Goal: Task Accomplishment & Management: Manage account settings

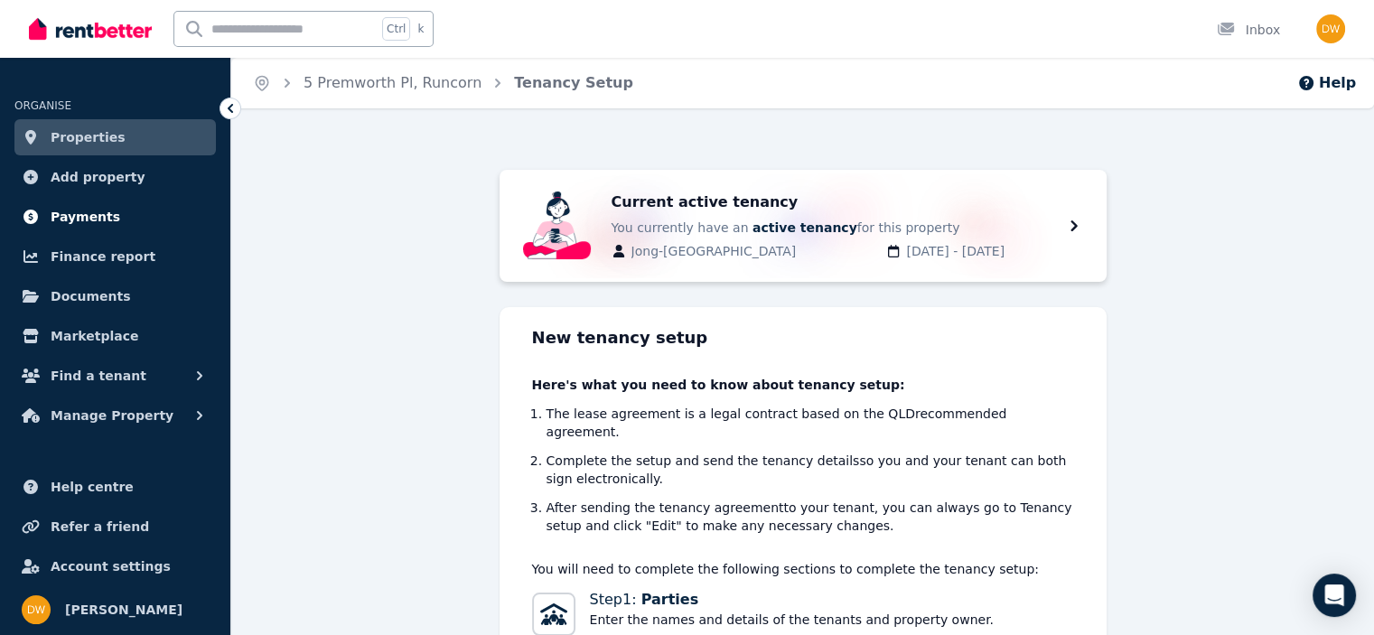
click at [65, 219] on span "Payments" at bounding box center [86, 217] width 70 height 22
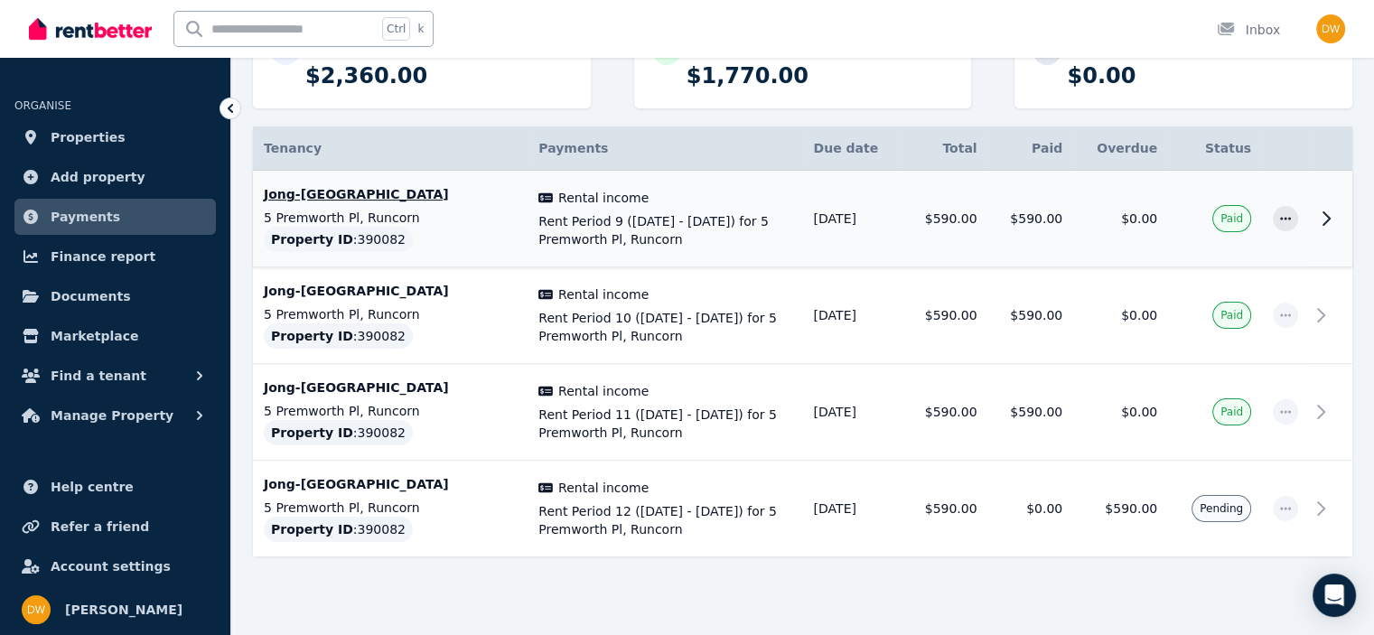
scroll to position [289, 0]
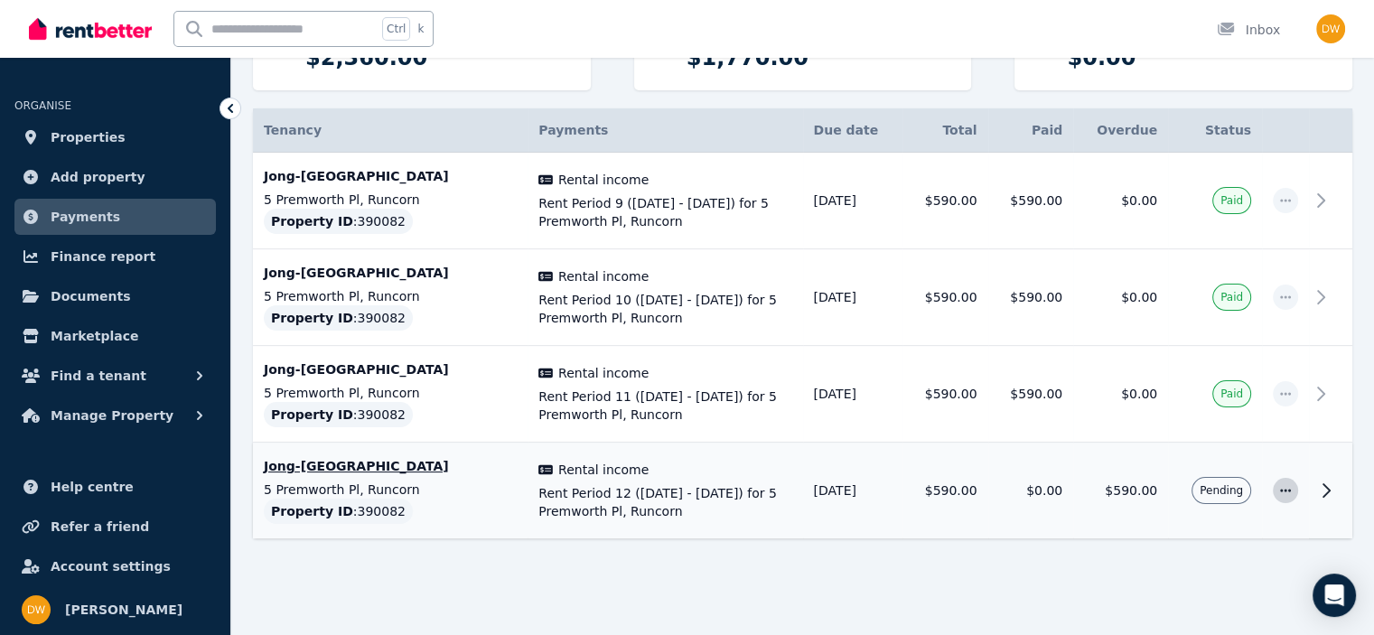
click at [1279, 490] on icon "button" at bounding box center [1285, 490] width 14 height 13
click at [1214, 567] on span "Mark as paid" at bounding box center [1226, 575] width 116 height 22
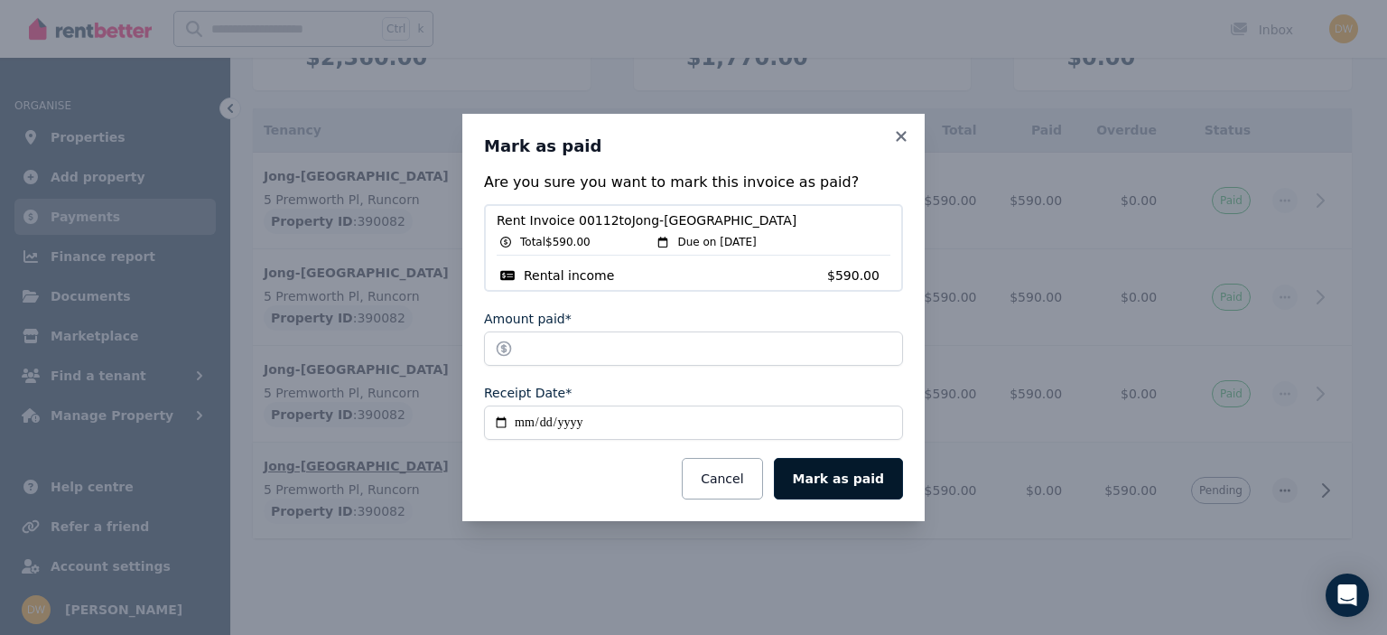
click at [873, 482] on button "Mark as paid" at bounding box center [838, 479] width 129 height 42
